Goal: Task Accomplishment & Management: Use online tool/utility

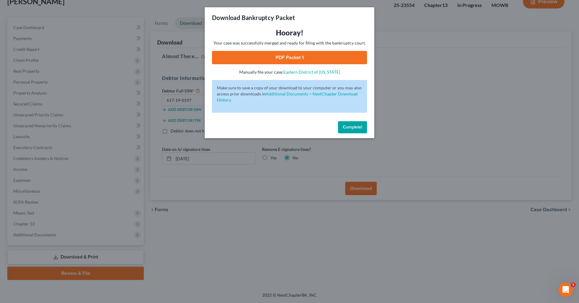
click at [350, 125] on span "Complete!" at bounding box center [352, 126] width 19 height 5
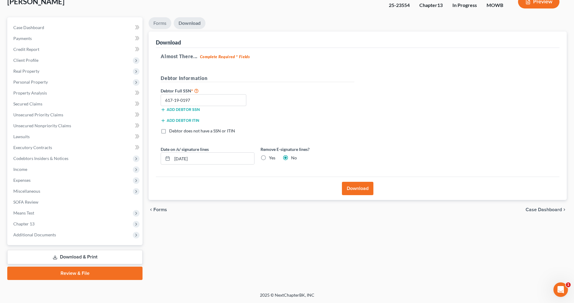
click at [162, 23] on link "Forms" at bounding box center [160, 23] width 23 height 12
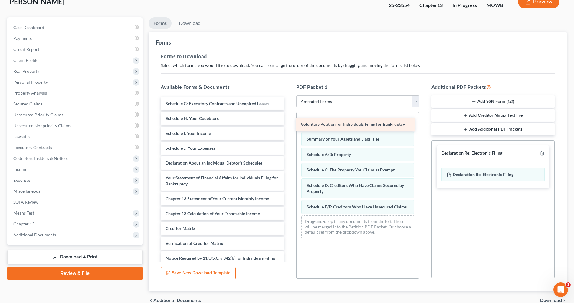
drag, startPoint x: 238, startPoint y: 102, endPoint x: 373, endPoint y: 123, distance: 136.8
click at [289, 123] on div "Voluntary Petition for Individuals Filing for Bankruptcy Voluntary Petition for…" at bounding box center [222, 191] width 133 height 189
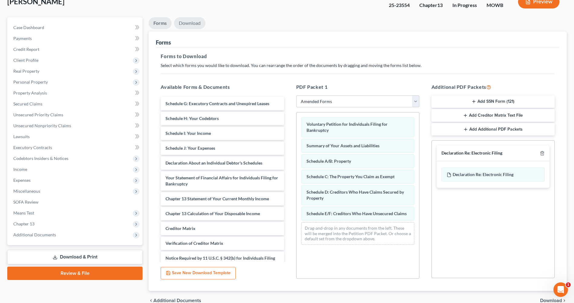
click at [192, 21] on link "Download" at bounding box center [189, 23] width 31 height 12
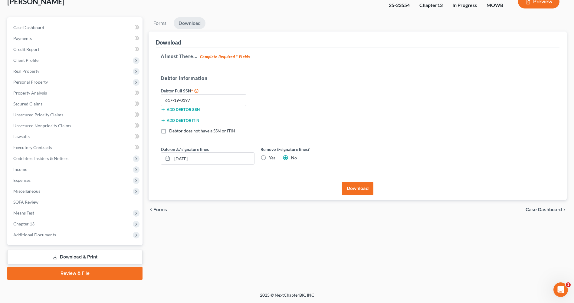
click at [354, 189] on button "Download" at bounding box center [357, 188] width 31 height 13
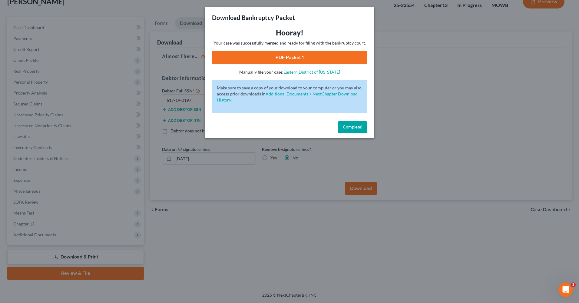
click at [298, 58] on link "PDF Packet 1" at bounding box center [289, 57] width 155 height 13
click at [344, 54] on link "PDF Packet 1" at bounding box center [289, 57] width 155 height 13
click at [357, 127] on span "Complete!" at bounding box center [352, 126] width 19 height 5
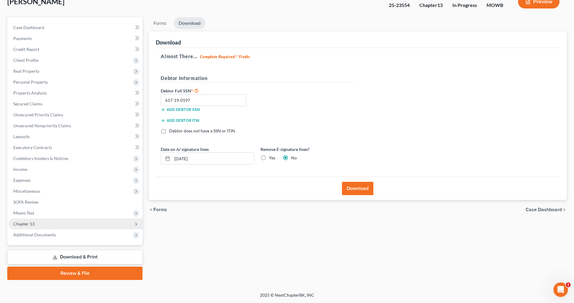
click at [40, 222] on span "Chapter 13" at bounding box center [75, 223] width 134 height 11
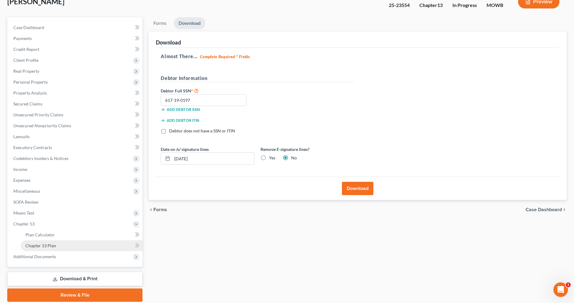
click at [50, 248] on span "Chapter 13 Plan" at bounding box center [40, 245] width 31 height 5
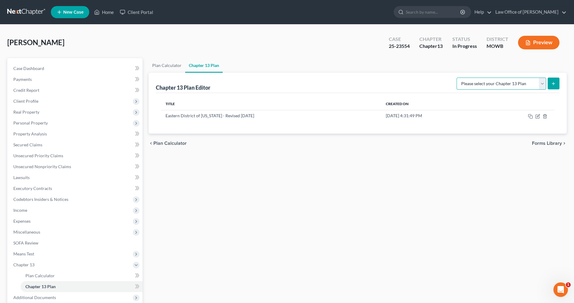
click at [544, 83] on select "Please select your Chapter 13 Plan [US_STATE] - Western Effective [DATE] Nation…" at bounding box center [502, 83] width 90 height 12
click at [515, 71] on ul "Plan Calculator Chapter 13 Plan" at bounding box center [358, 65] width 418 height 15
click at [553, 84] on icon "submit" at bounding box center [553, 83] width 5 height 5
click at [542, 84] on select "Please select your Chapter 13 Plan [US_STATE] - Western Effective [DATE] Nation…" at bounding box center [502, 83] width 90 height 12
click at [525, 69] on ul "Plan Calculator Chapter 13 Plan" at bounding box center [358, 65] width 418 height 15
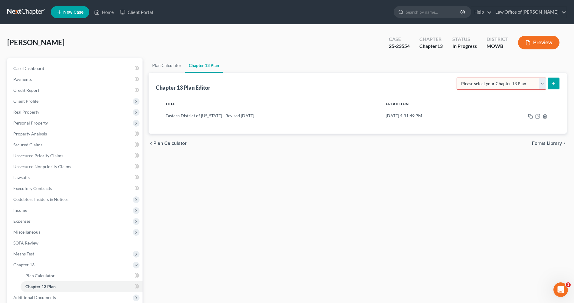
click at [545, 143] on span "Forms Library" at bounding box center [547, 143] width 30 height 5
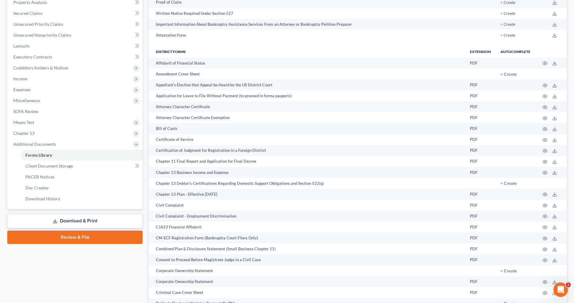
scroll to position [139, 0]
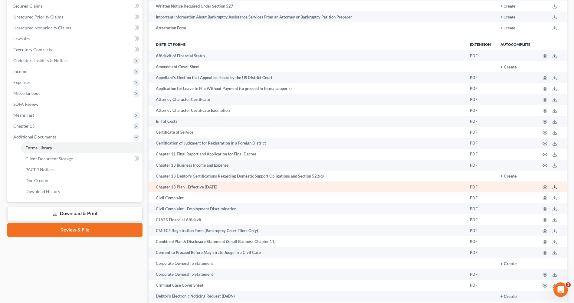
click at [554, 186] on icon at bounding box center [554, 187] width 5 height 5
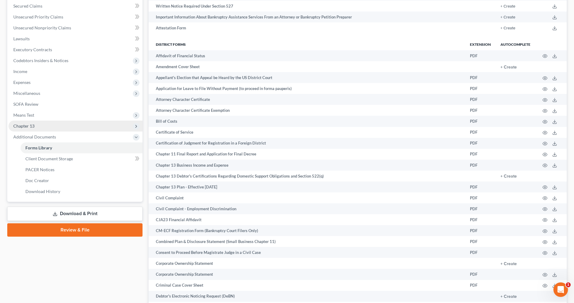
click at [42, 125] on span "Chapter 13" at bounding box center [75, 125] width 134 height 11
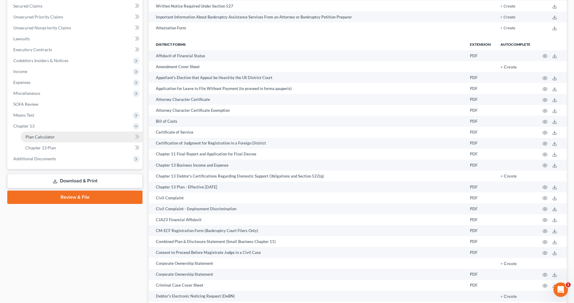
click at [48, 134] on span "Plan Calculator" at bounding box center [39, 136] width 29 height 5
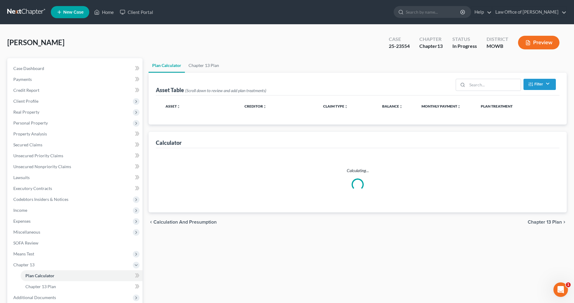
select select "59"
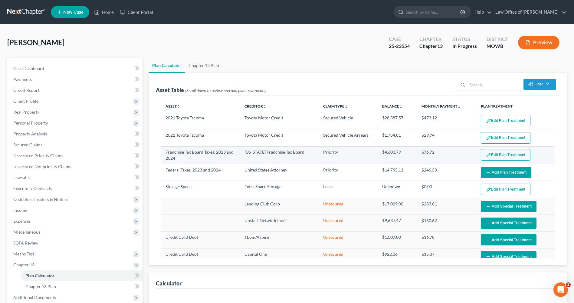
select select "59"
